Goal: Task Accomplishment & Management: Complete application form

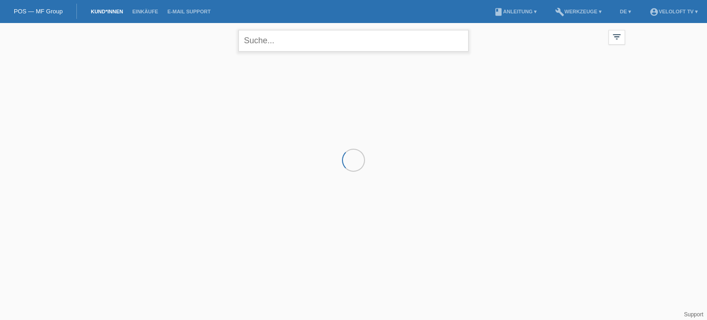
click at [284, 45] on input "text" at bounding box center [354, 41] width 230 height 22
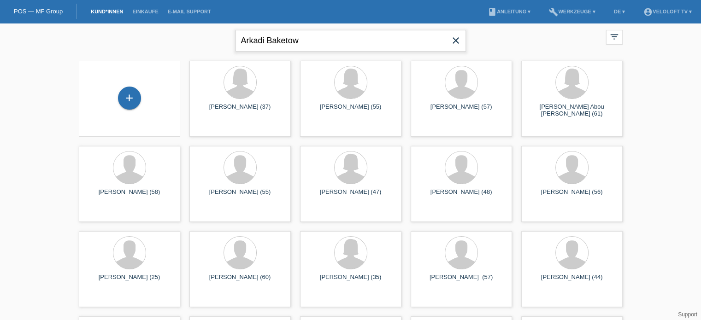
drag, startPoint x: 332, startPoint y: 41, endPoint x: 235, endPoint y: 41, distance: 97.2
click at [235, 41] on input "Arkadi Baketow" at bounding box center [350, 41] width 230 height 22
type input "Arkadi Baketow"
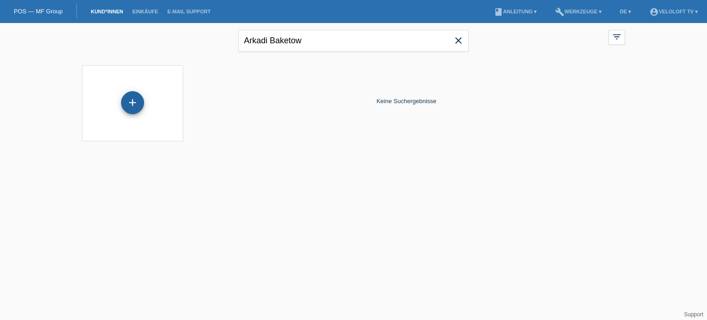
click at [133, 105] on div "+" at bounding box center [132, 102] width 23 height 23
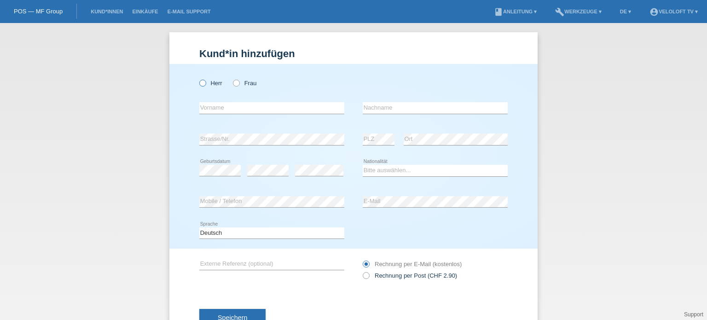
click at [203, 85] on label "Herr" at bounding box center [210, 83] width 23 height 7
click at [203, 85] on input "Herr" at bounding box center [202, 83] width 6 height 6
radio input "true"
click at [212, 115] on div "error Vorname" at bounding box center [271, 108] width 145 height 31
click at [212, 103] on input "text" at bounding box center [271, 108] width 145 height 12
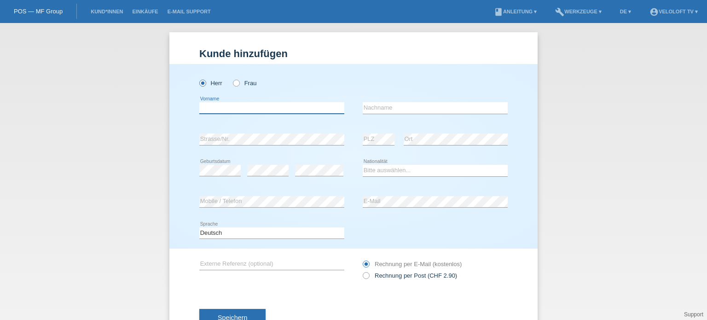
paste input "Arkadi Baketow"
click at [228, 106] on input "Arkadi Baketow" at bounding box center [271, 108] width 145 height 12
type input "Arkadi"
click at [390, 110] on input "text" at bounding box center [435, 108] width 145 height 12
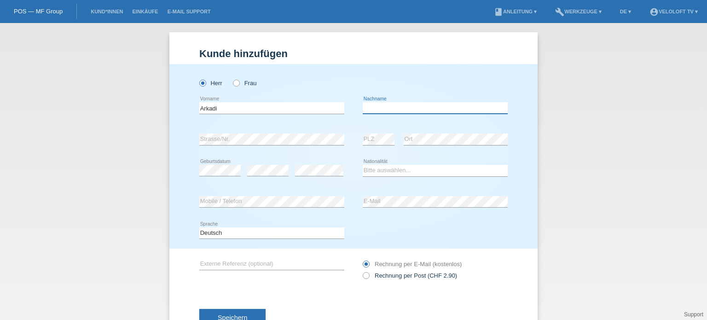
paste input "Baketow"
type input "Baketow"
click at [395, 169] on select "Bitte auswählen... Schweiz Deutschland Liechtenstein Österreich ------------ Af…" at bounding box center [435, 170] width 145 height 11
select select "CH"
click at [363, 165] on select "Bitte auswählen... Schweiz Deutschland Liechtenstein Österreich ------------ Af…" at bounding box center [435, 170] width 145 height 11
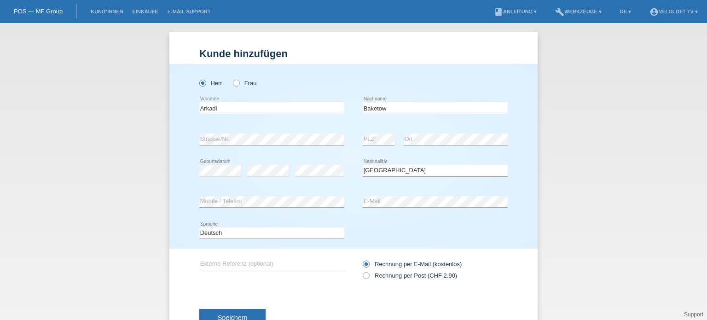
click at [422, 224] on div "Deutsch Français Italiano English error Sprache" at bounding box center [353, 233] width 309 height 31
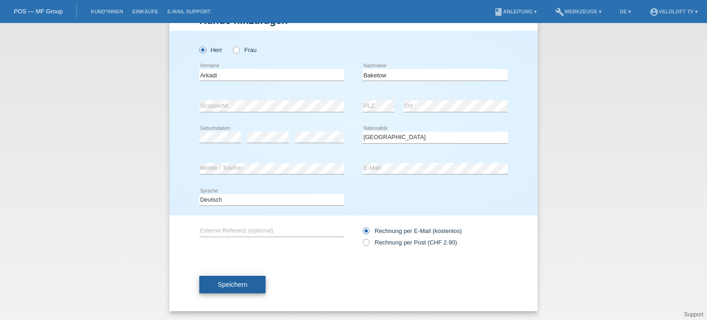
click at [228, 284] on span "Speichern" at bounding box center [232, 284] width 29 height 7
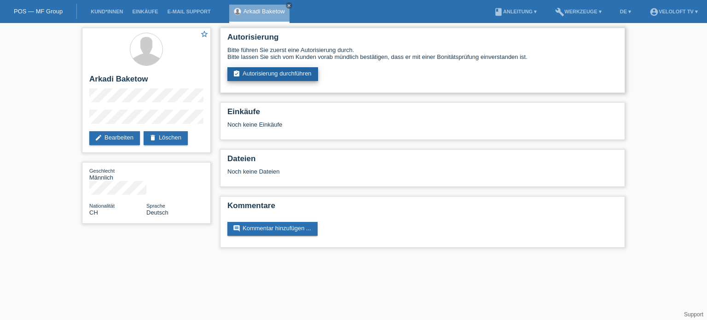
click at [283, 74] on link "assignment_turned_in Autorisierung durchführen" at bounding box center [273, 74] width 91 height 14
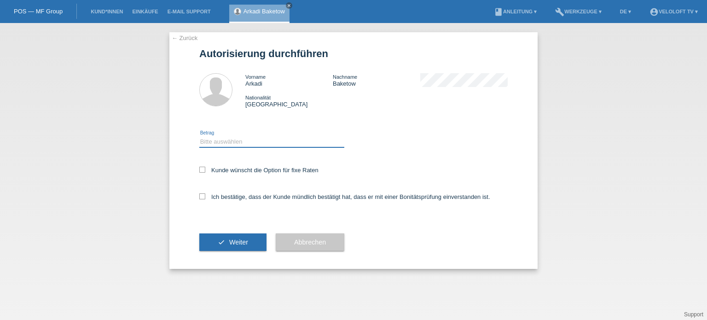
click at [221, 142] on select "Bitte auswählen CHF 1.00 - CHF 499.00 CHF 500.00 - CHF 1'999.00 CHF 2'000.00 - …" at bounding box center [271, 141] width 145 height 11
select select "3"
click at [199, 136] on select "Bitte auswählen CHF 1.00 - CHF 499.00 CHF 500.00 - CHF 1'999.00 CHF 2'000.00 - …" at bounding box center [271, 141] width 145 height 11
click at [202, 171] on icon at bounding box center [202, 170] width 6 height 6
click at [202, 171] on input "Kunde wünscht die Option für fixe Raten" at bounding box center [202, 170] width 6 height 6
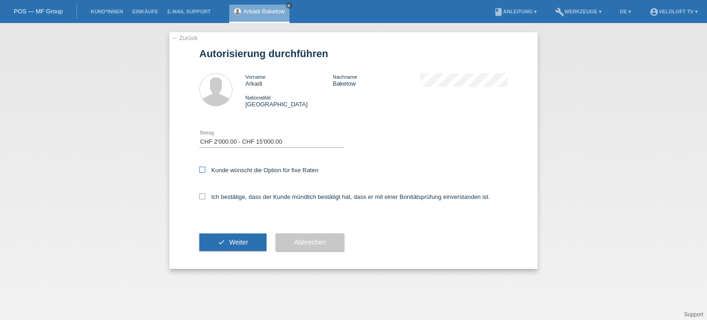
checkbox input "true"
click at [203, 196] on icon at bounding box center [202, 196] width 6 height 6
click at [203, 196] on input "Ich bestätige, dass der Kunde mündlich bestätigt hat, dass er mit einer Bonität…" at bounding box center [202, 196] width 6 height 6
checkbox input "true"
click at [240, 243] on span "Weiter" at bounding box center [238, 242] width 19 height 7
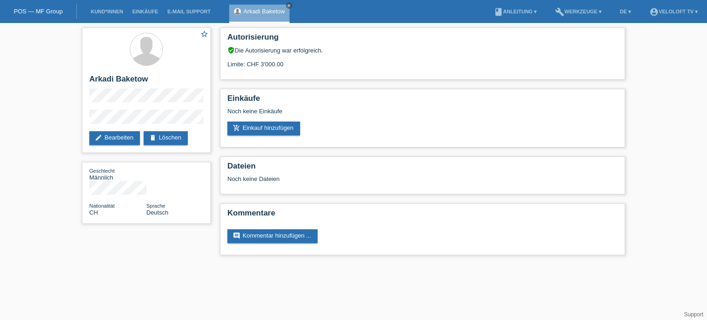
drag, startPoint x: 67, startPoint y: 60, endPoint x: 75, endPoint y: 57, distance: 8.7
click at [70, 59] on div "star_border Arkadi Baketow edit Bearbeiten delete Löschen Geschlecht Männlich N…" at bounding box center [353, 143] width 707 height 241
click at [163, 120] on div "star_border Arkadi Baketow edit Bearbeiten delete Löschen" at bounding box center [146, 90] width 129 height 125
copy div "Arkadi Baketow"
click at [271, 130] on link "add_shopping_cart Einkauf hinzufügen" at bounding box center [264, 129] width 73 height 14
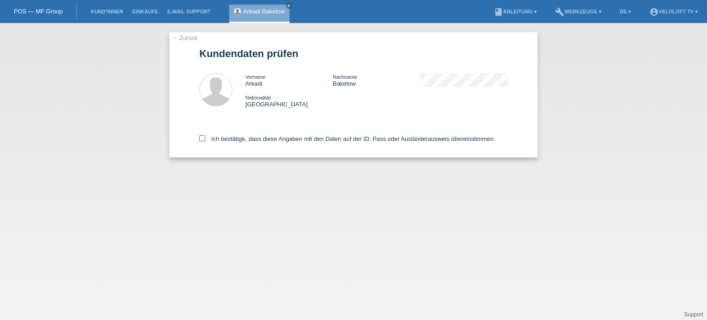
click at [204, 140] on icon at bounding box center [202, 138] width 6 height 6
click at [204, 140] on input "Ich bestätige, dass diese Angaben mit den Daten auf der ID, Pass oder Ausländer…" at bounding box center [202, 138] width 6 height 6
checkbox input "true"
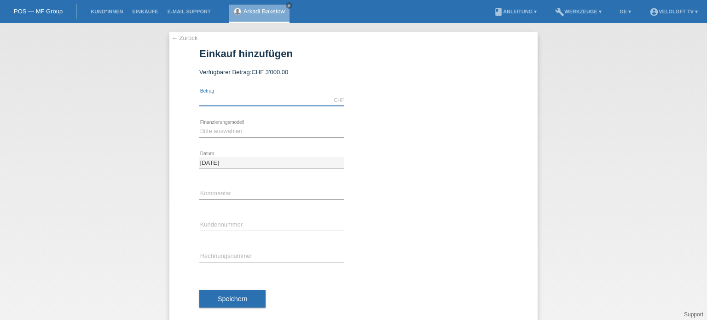
click at [211, 101] on input "text" at bounding box center [271, 100] width 145 height 12
type input "2990.00"
click at [223, 129] on select "Bitte auswählen Fixe Raten Kauf auf Rechnung mit Teilzahlungsoption" at bounding box center [271, 131] width 145 height 11
select select "77"
click at [199, 126] on select "Bitte auswählen Fixe Raten Kauf auf Rechnung mit Teilzahlungsoption" at bounding box center [271, 131] width 145 height 11
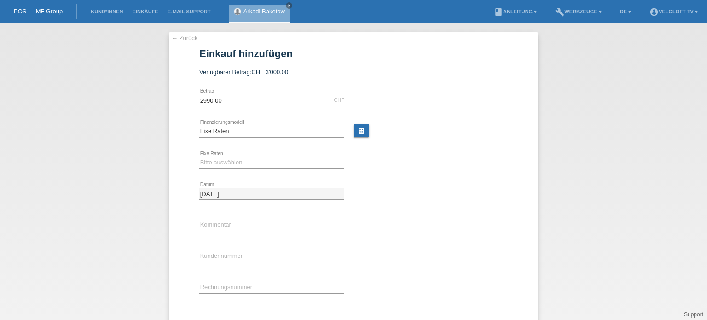
drag, startPoint x: 220, startPoint y: 154, endPoint x: 217, endPoint y: 163, distance: 8.7
click at [220, 155] on div "Bitte auswählen 4 Raten 5 Raten 6 Raten 7 Raten 8 Raten 9 Raten 10 Raten 11 Rat…" at bounding box center [271, 162] width 145 height 31
click at [217, 167] on select "Bitte auswählen 4 Raten 5 Raten 6 Raten 7 Raten 8 Raten 9 Raten 10 Raten 11 Rat…" at bounding box center [271, 162] width 145 height 11
select select "202"
click at [199, 157] on select "Bitte auswählen 4 Raten 5 Raten 6 Raten 7 Raten 8 Raten 9 Raten 10 Raten 11 Rat…" at bounding box center [271, 162] width 145 height 11
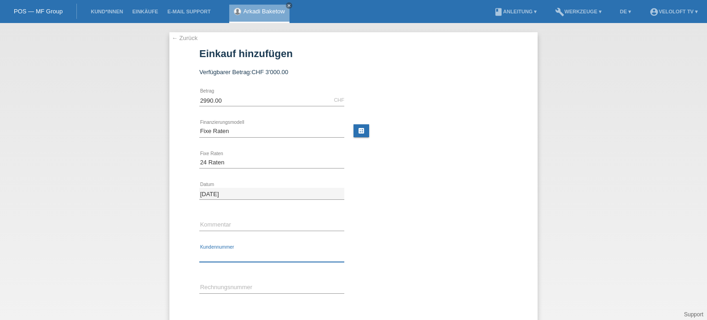
click at [223, 259] on input "text" at bounding box center [271, 257] width 145 height 12
paste input "C165016"
type input "C165016"
click at [204, 221] on input "text" at bounding box center [271, 225] width 145 height 12
type input "[DOMAIN_NAME]"
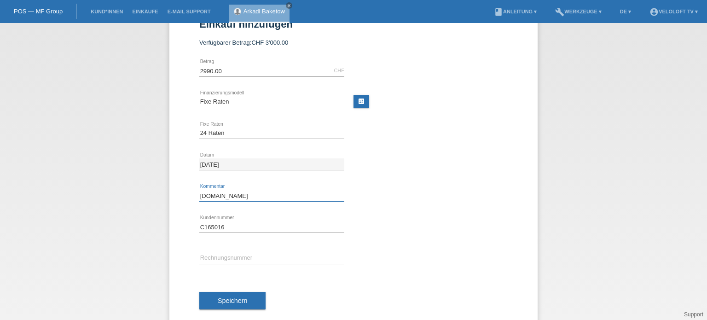
scroll to position [45, 0]
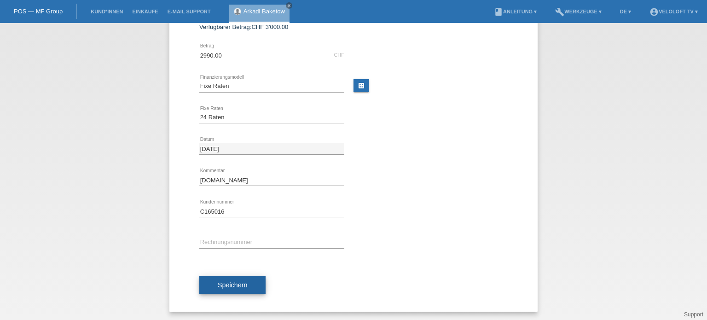
click at [233, 286] on span "Speichern" at bounding box center [232, 284] width 29 height 7
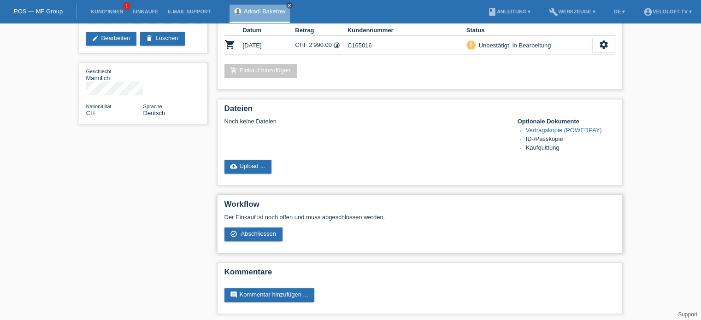
scroll to position [103, 0]
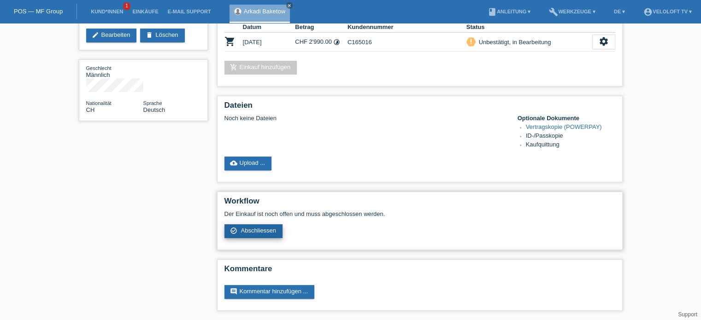
click at [257, 228] on span "Abschliessen" at bounding box center [257, 230] width 35 height 7
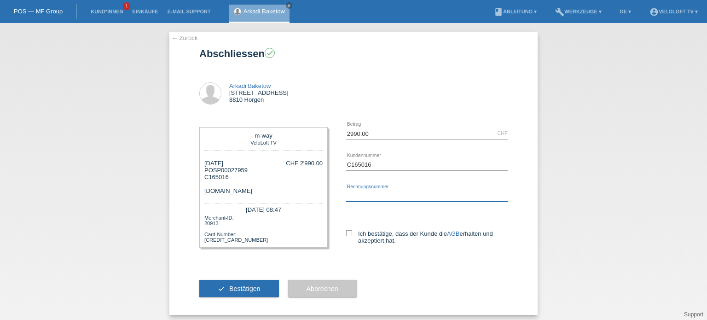
click at [374, 196] on input "text" at bounding box center [427, 196] width 162 height 12
click at [346, 235] on icon at bounding box center [349, 233] width 6 height 6
click at [346, 235] on input "Ich bestätige, dass der Kunde die AGB erhalten und akzeptiert hat." at bounding box center [349, 233] width 6 height 6
checkbox input "true"
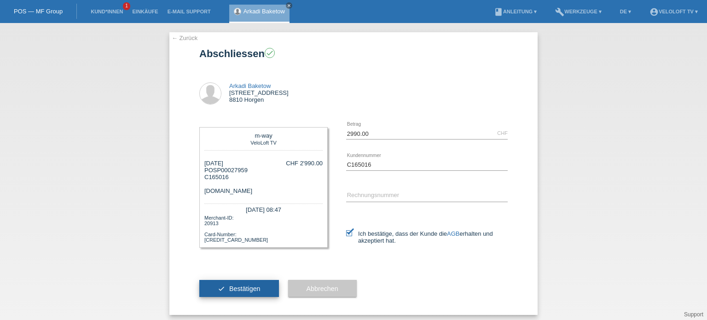
click at [229, 292] on span "Bestätigen" at bounding box center [244, 288] width 31 height 7
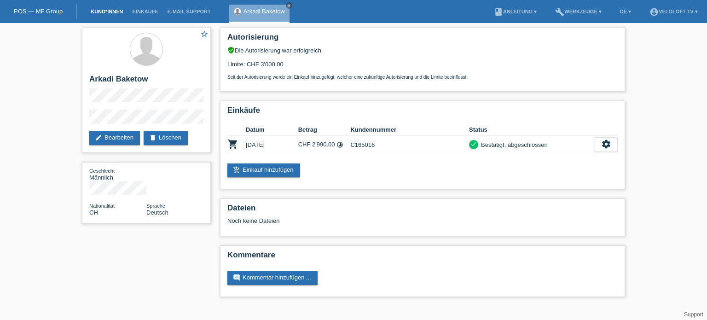
click at [111, 12] on link "Kund*innen" at bounding box center [106, 12] width 41 height 6
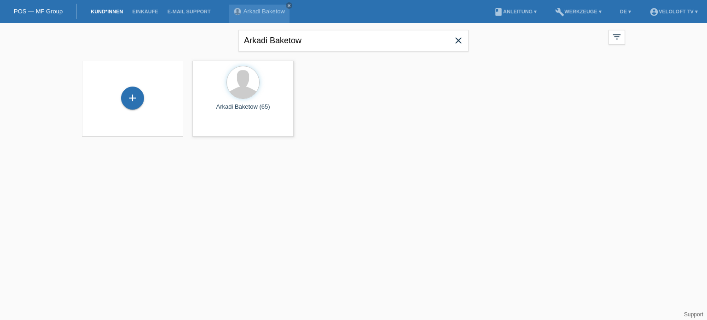
click at [462, 40] on icon "close" at bounding box center [458, 40] width 11 height 11
